Goal: Transaction & Acquisition: Obtain resource

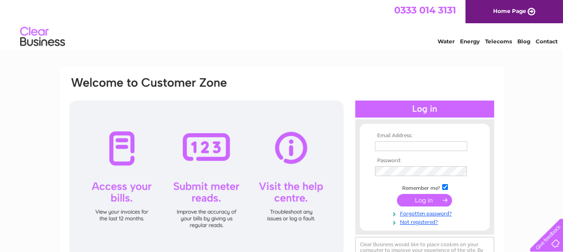
type input "colintonmains@live.co.uk"
click at [435, 200] on input "submit" at bounding box center [424, 200] width 55 height 13
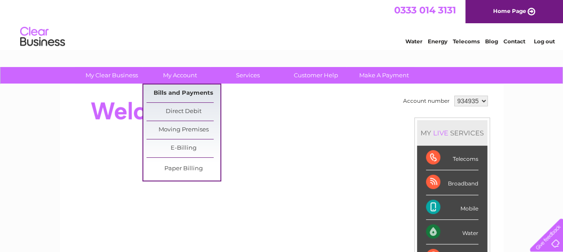
click at [179, 90] on link "Bills and Payments" at bounding box center [183, 94] width 74 height 18
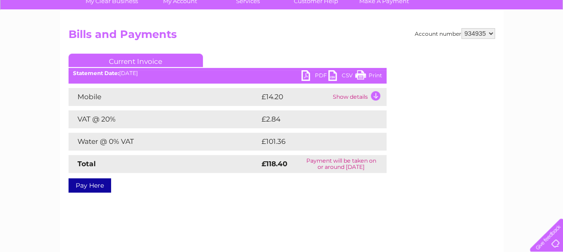
scroll to position [75, 0]
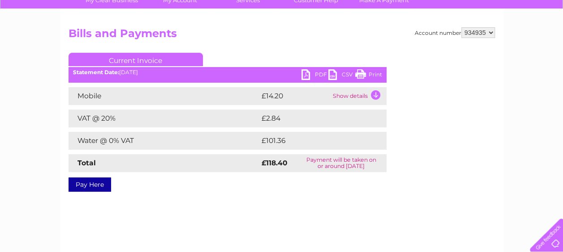
click at [316, 76] on link "PDF" at bounding box center [314, 75] width 27 height 13
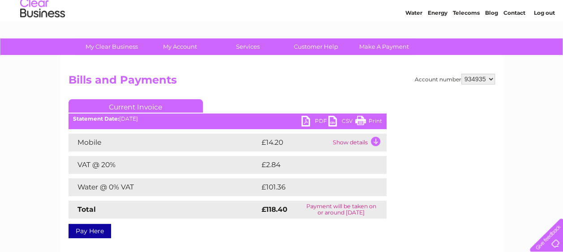
scroll to position [26, 0]
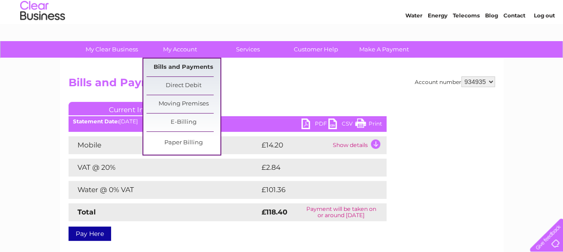
click at [180, 66] on link "Bills and Payments" at bounding box center [183, 68] width 74 height 18
click at [181, 66] on link "Bills and Payments" at bounding box center [183, 68] width 74 height 18
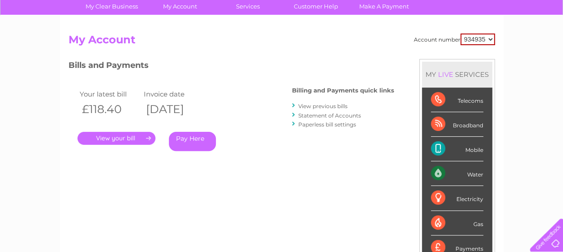
scroll to position [65, 0]
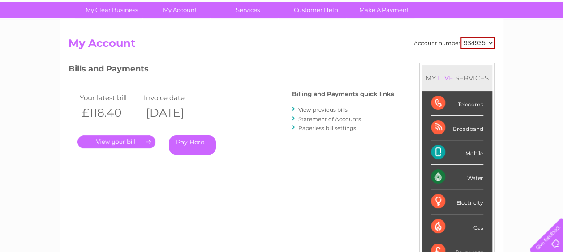
click at [341, 110] on link "View previous bills" at bounding box center [322, 110] width 49 height 7
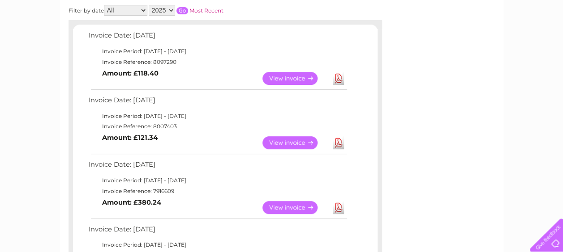
scroll to position [144, 0]
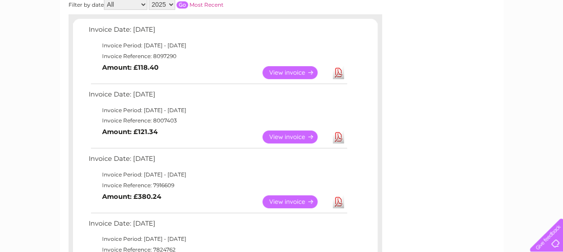
click at [307, 138] on link "View" at bounding box center [295, 137] width 66 height 13
click at [307, 135] on link "View" at bounding box center [295, 137] width 66 height 13
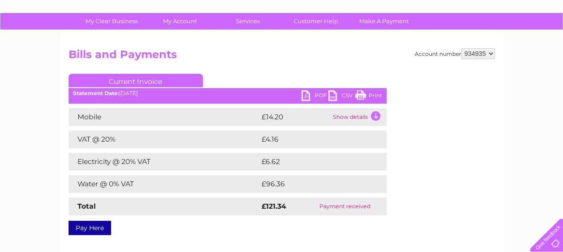
scroll to position [56, 0]
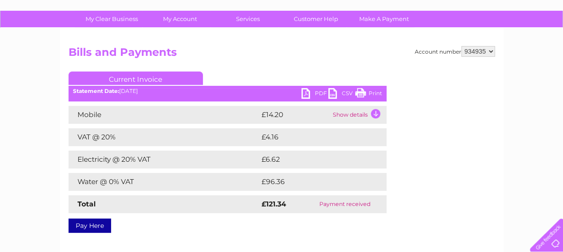
click at [316, 93] on link "PDF" at bounding box center [314, 94] width 27 height 13
